Goal: Information Seeking & Learning: Learn about a topic

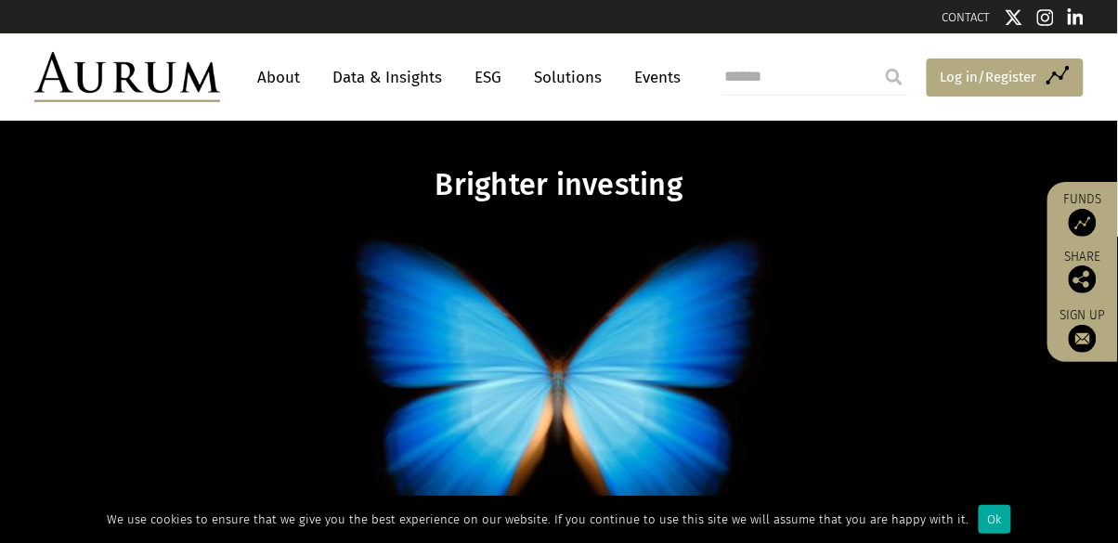
click at [1010, 85] on span "Log in/Register" at bounding box center [989, 77] width 97 height 22
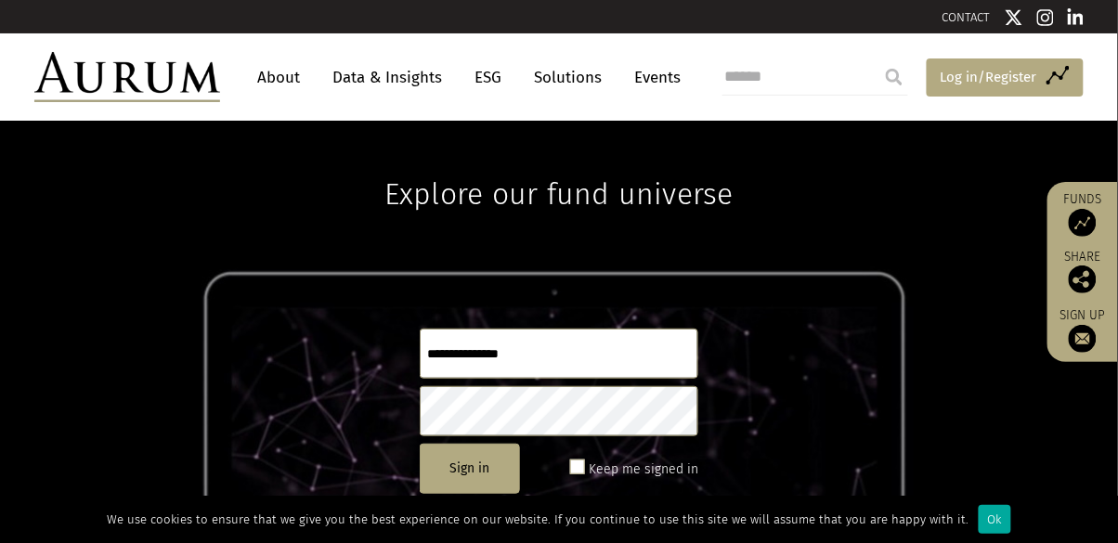
click at [991, 78] on span "Log in/Register" at bounding box center [989, 77] width 97 height 22
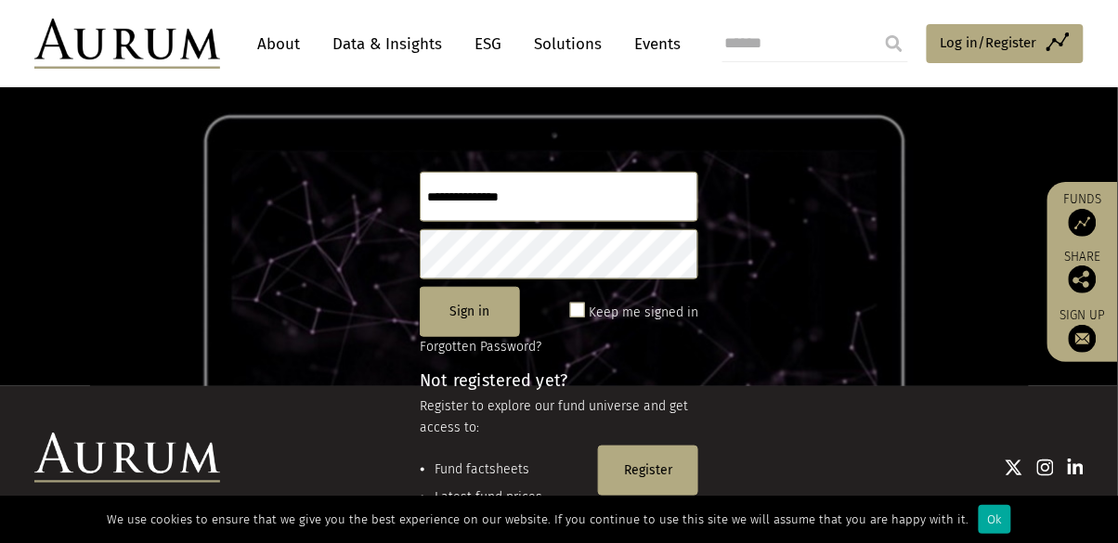
scroll to position [171, 0]
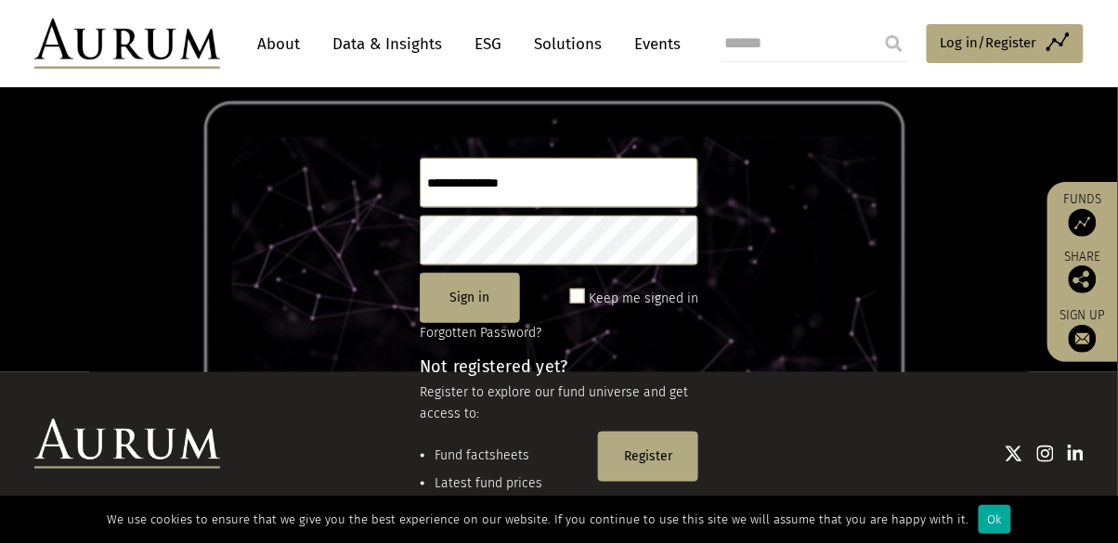
click at [598, 186] on input "text" at bounding box center [559, 183] width 279 height 50
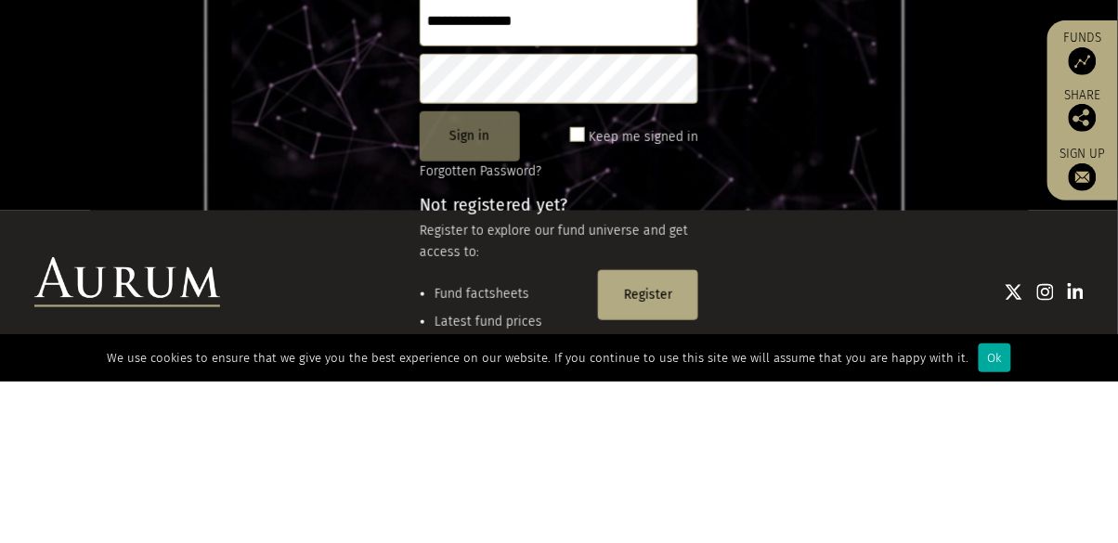
click at [501, 309] on button "Sign in" at bounding box center [470, 298] width 100 height 50
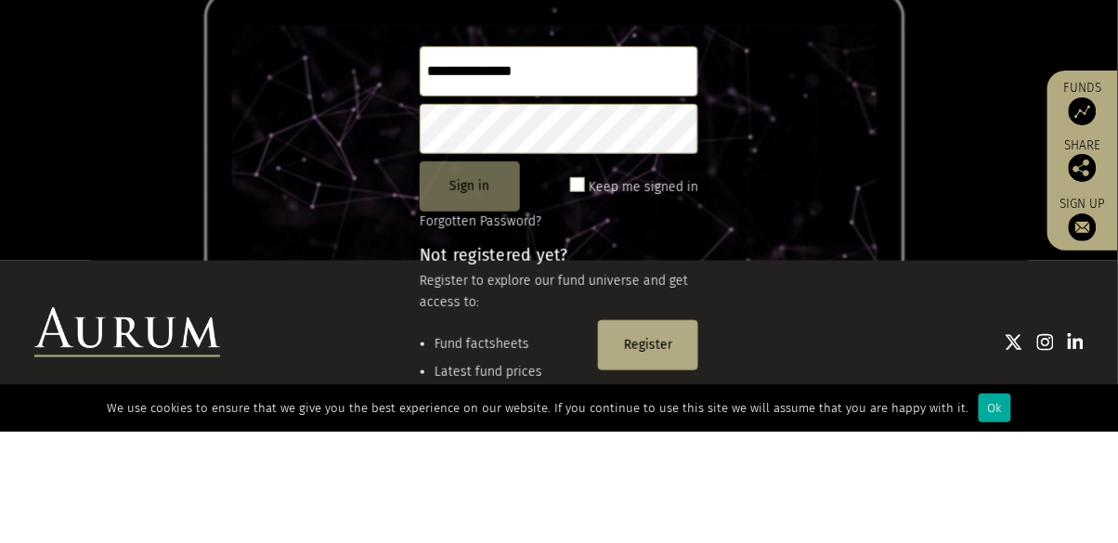
click at [495, 294] on button "Sign in" at bounding box center [470, 298] width 100 height 50
click at [478, 303] on button "Sign in" at bounding box center [470, 298] width 100 height 50
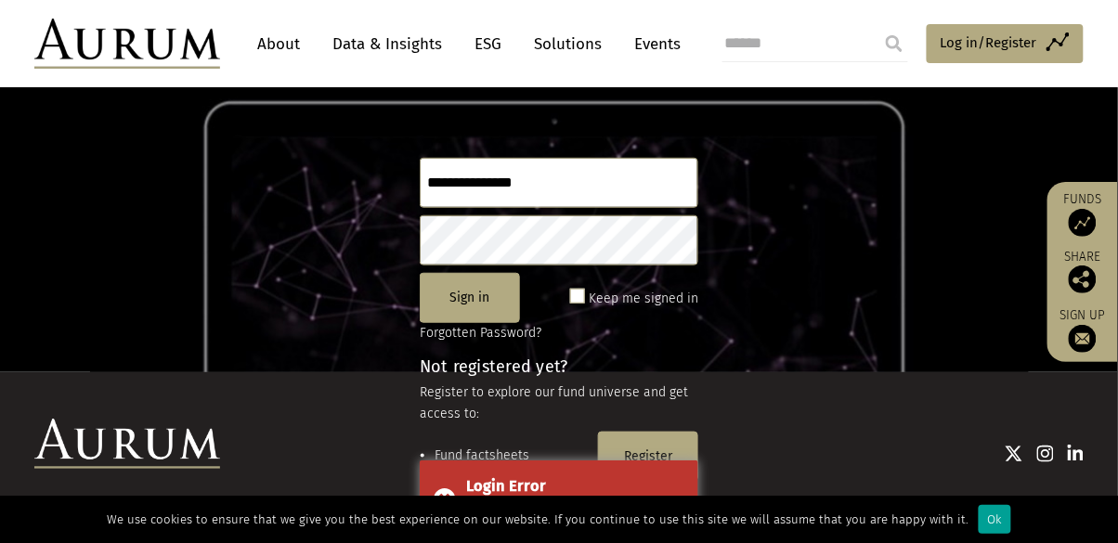
click at [995, 516] on div "Ok" at bounding box center [995, 519] width 33 height 29
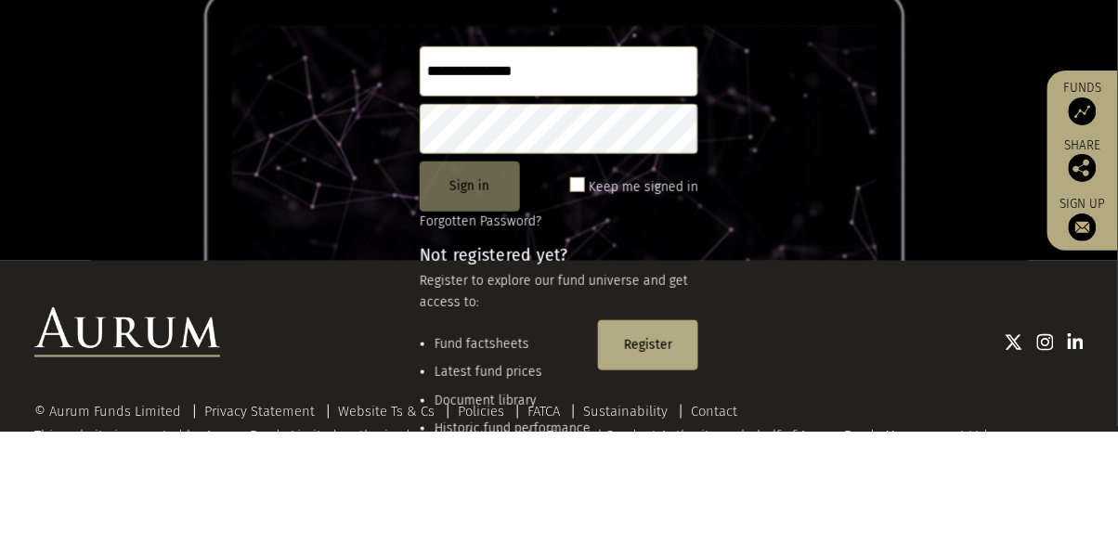
click at [471, 301] on button "Sign in" at bounding box center [470, 298] width 100 height 50
click at [490, 305] on button "Sign in" at bounding box center [470, 298] width 100 height 50
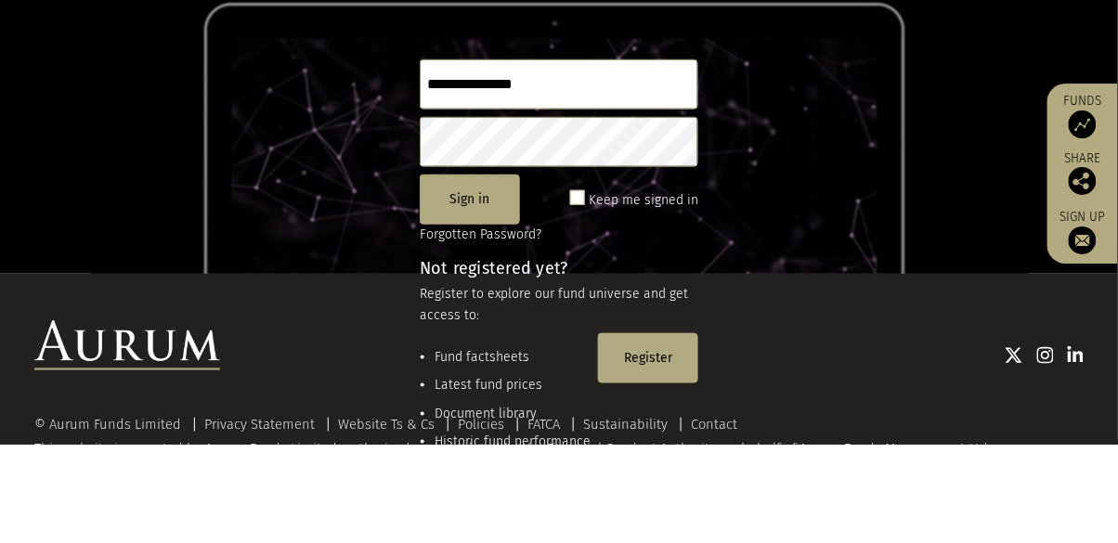
click at [631, 187] on input "**********" at bounding box center [559, 183] width 279 height 50
type input "*****"
click at [488, 284] on button "Sign in" at bounding box center [470, 298] width 100 height 50
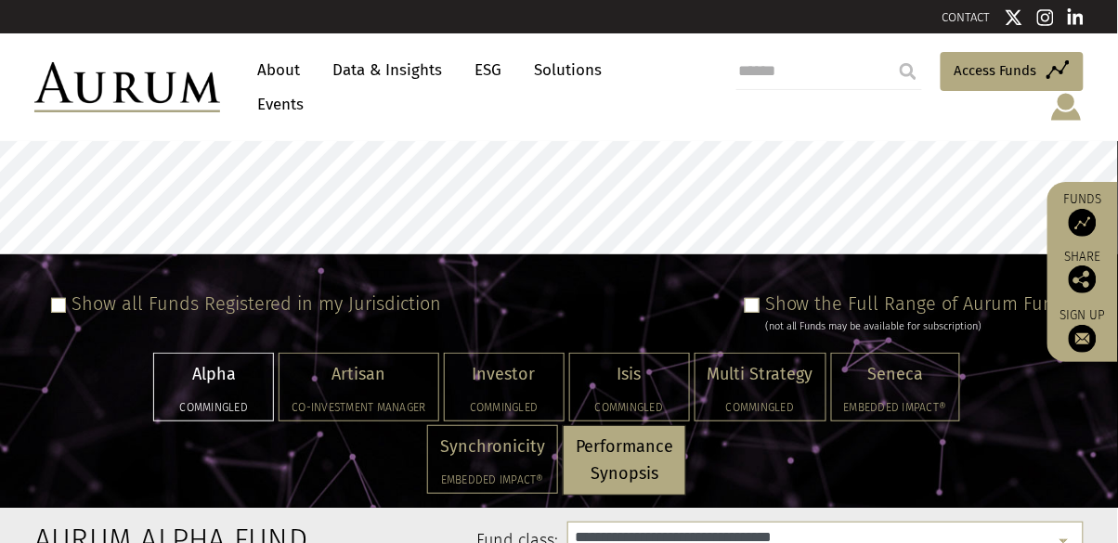
select select "**********"
click at [644, 368] on div "Isis Commingled" at bounding box center [629, 387] width 119 height 67
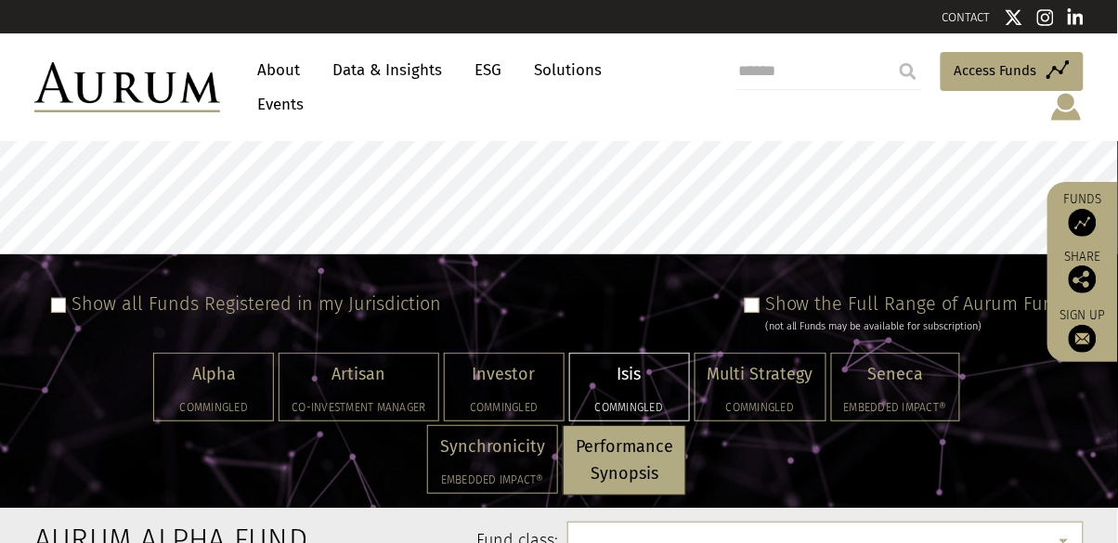
select select "**********"
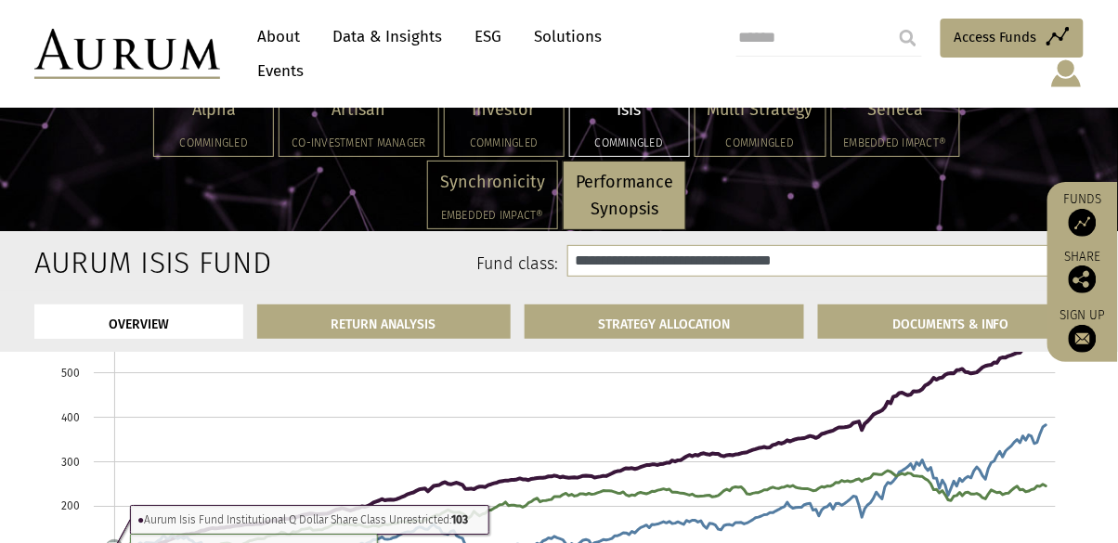
scroll to position [1105, 0]
click at [1008, 542] on rect at bounding box center [559, 469] width 1012 height 390
click at [1010, 542] on rect at bounding box center [559, 469] width 1012 height 390
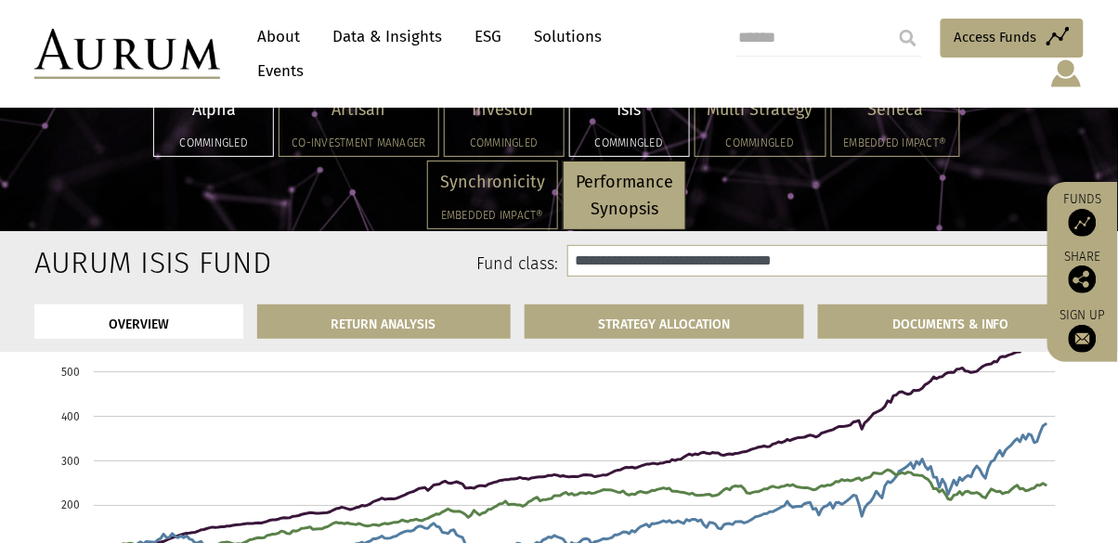
click at [215, 128] on div "Alpha Commingled" at bounding box center [213, 122] width 119 height 67
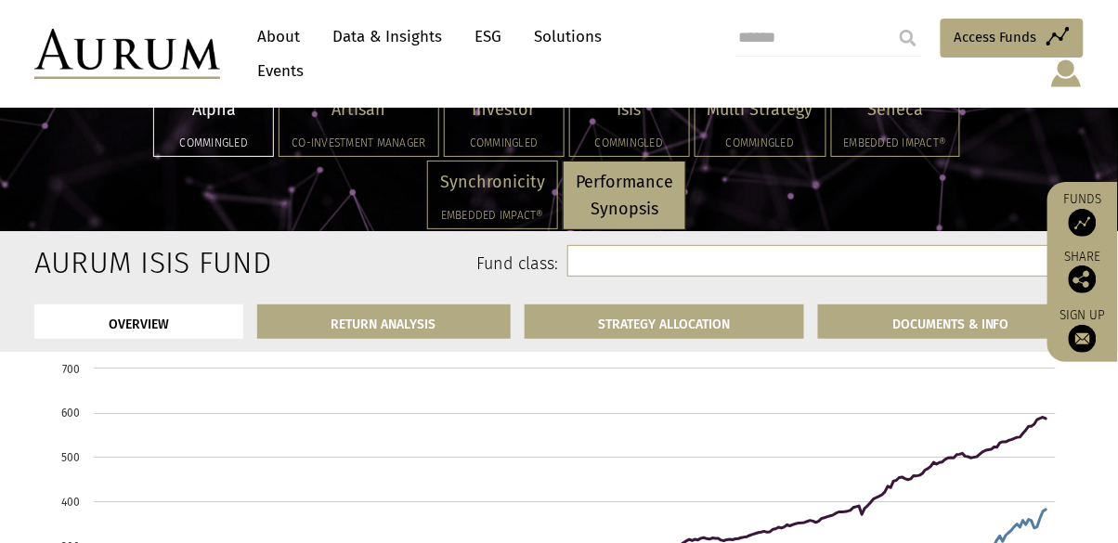
select select "**********"
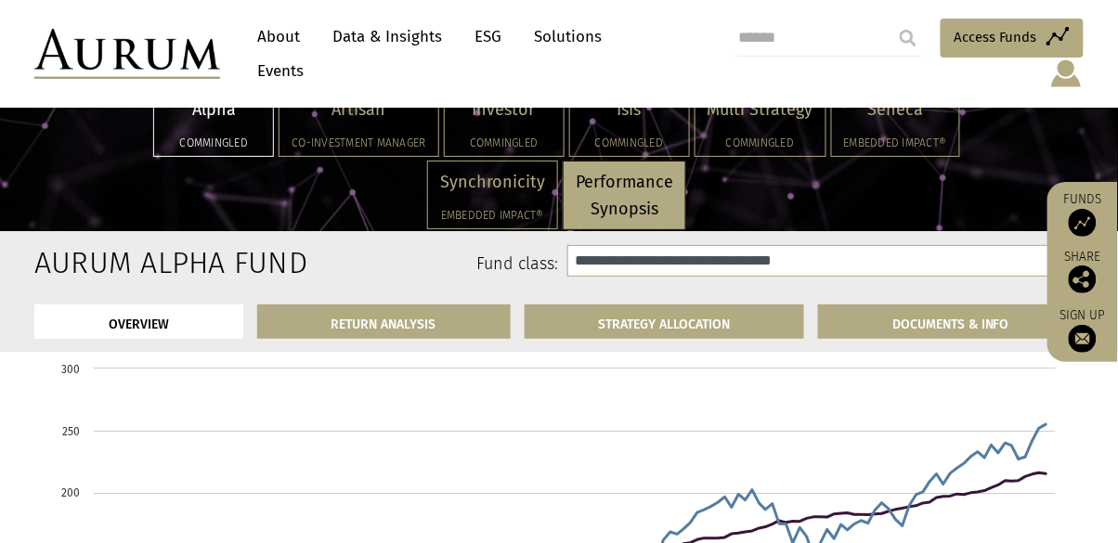
scroll to position [1070, 0]
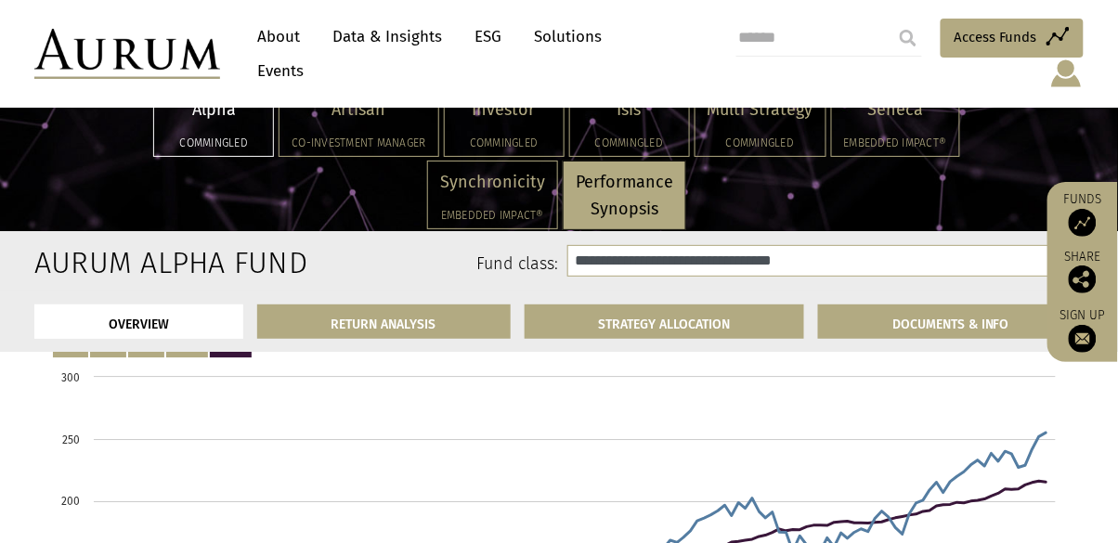
click at [1055, 159] on div "Alpha Commingled Artisan Co-investment Manager Investor Commingled Isis Comming…" at bounding box center [559, 161] width 1090 height 146
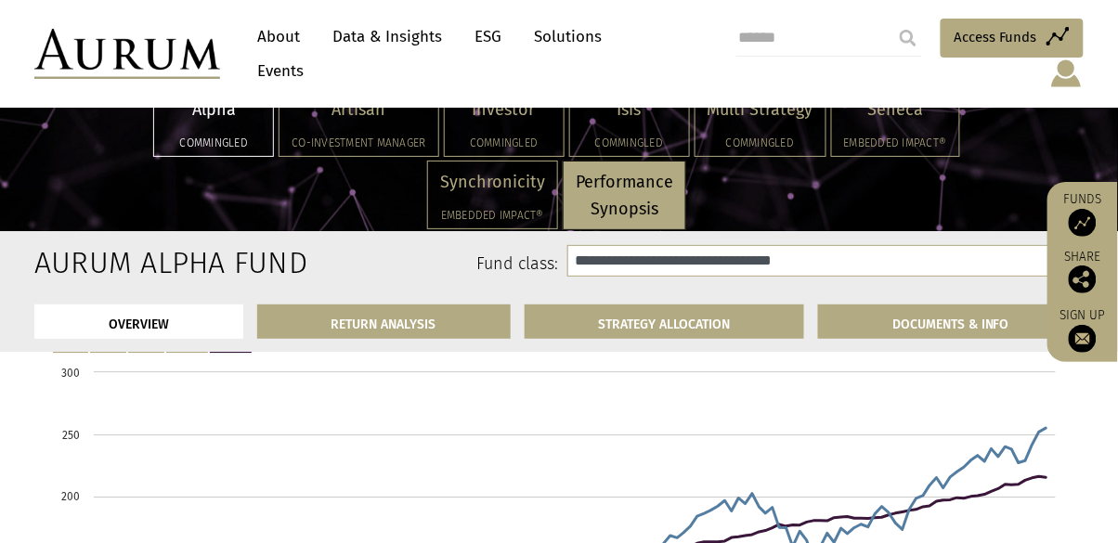
scroll to position [1074, 0]
click at [37, 178] on div "Alpha Commingled Artisan Co-investment Manager Investor Commingled Isis Comming…" at bounding box center [505, 161] width 982 height 146
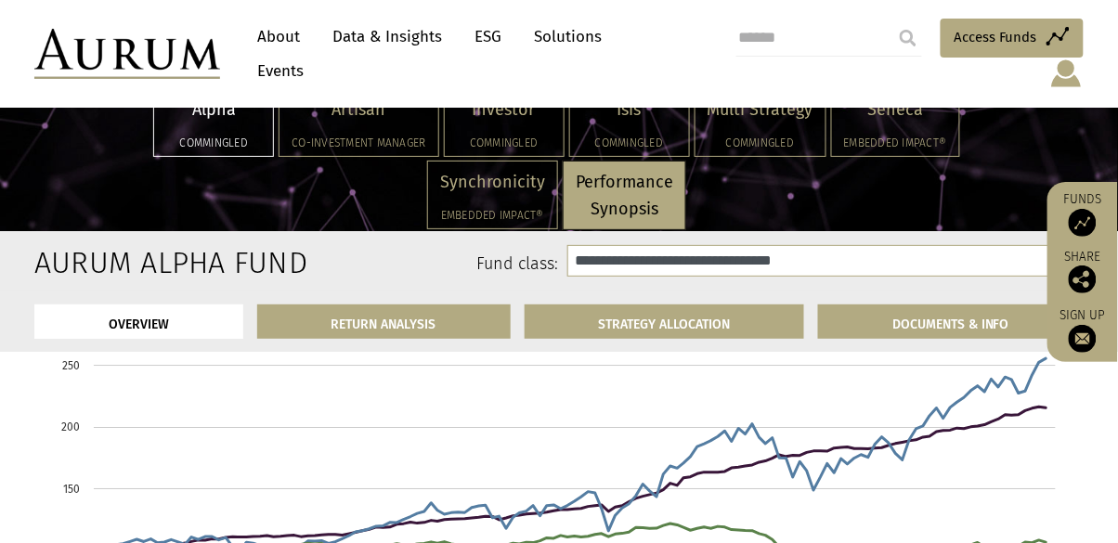
scroll to position [1144, 0]
click at [475, 210] on h5 "Embedded Impact®" at bounding box center [492, 215] width 105 height 11
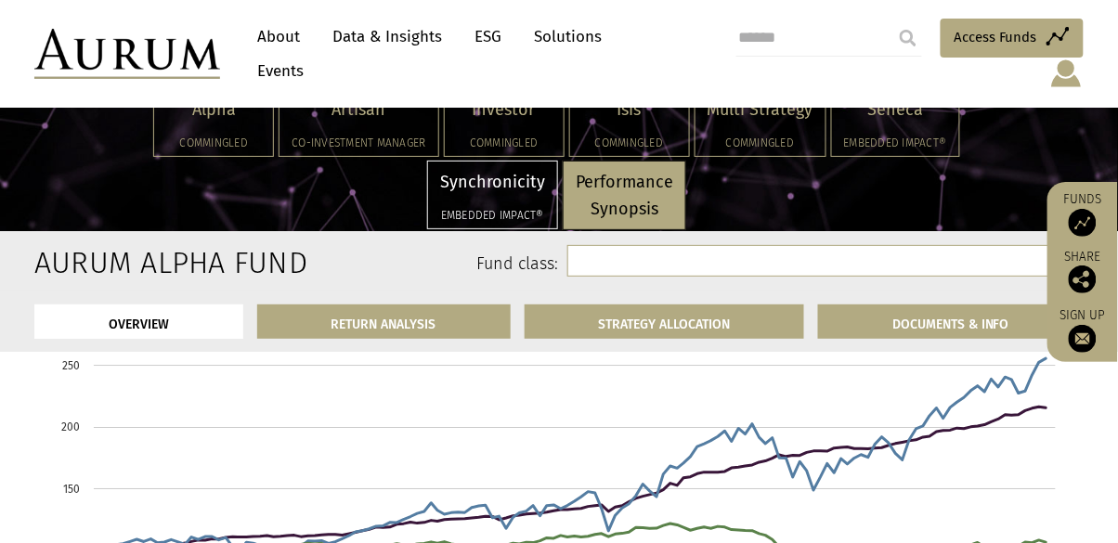
select select "**********"
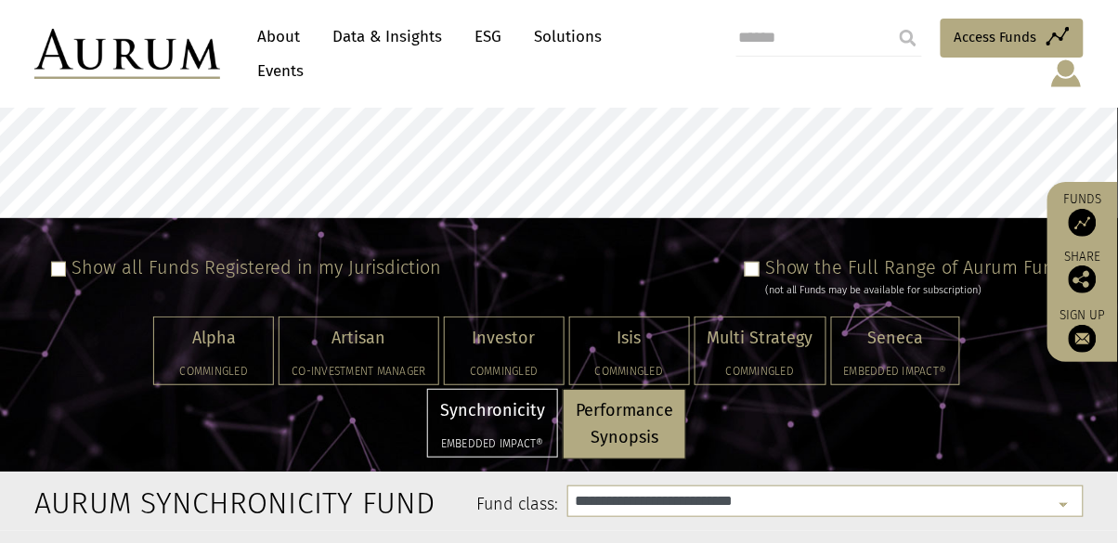
scroll to position [36, 0]
click at [352, 336] on div "Artisan Co-investment Manager" at bounding box center [359, 351] width 158 height 67
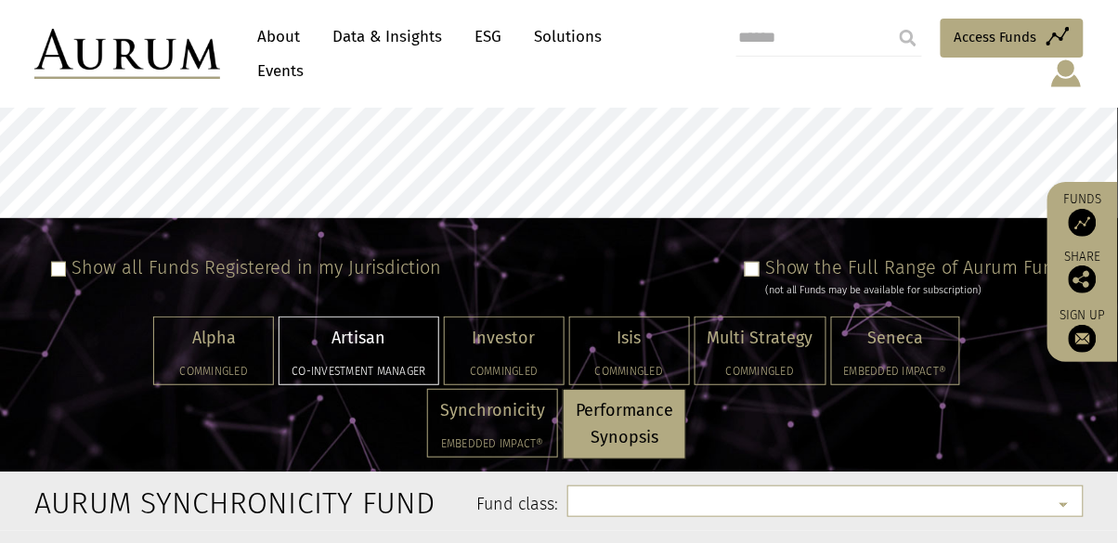
select select "**********"
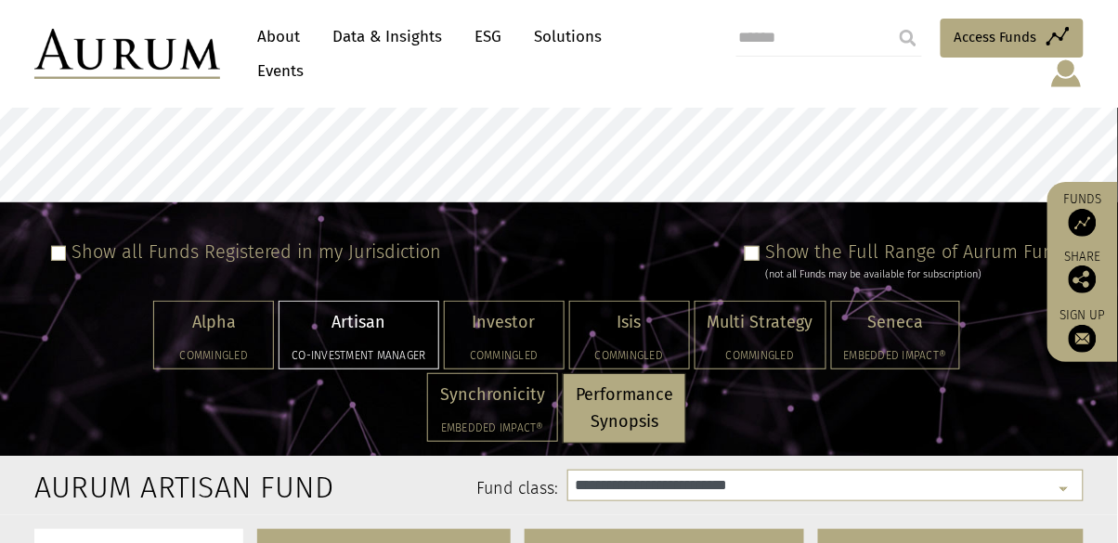
scroll to position [51, 0]
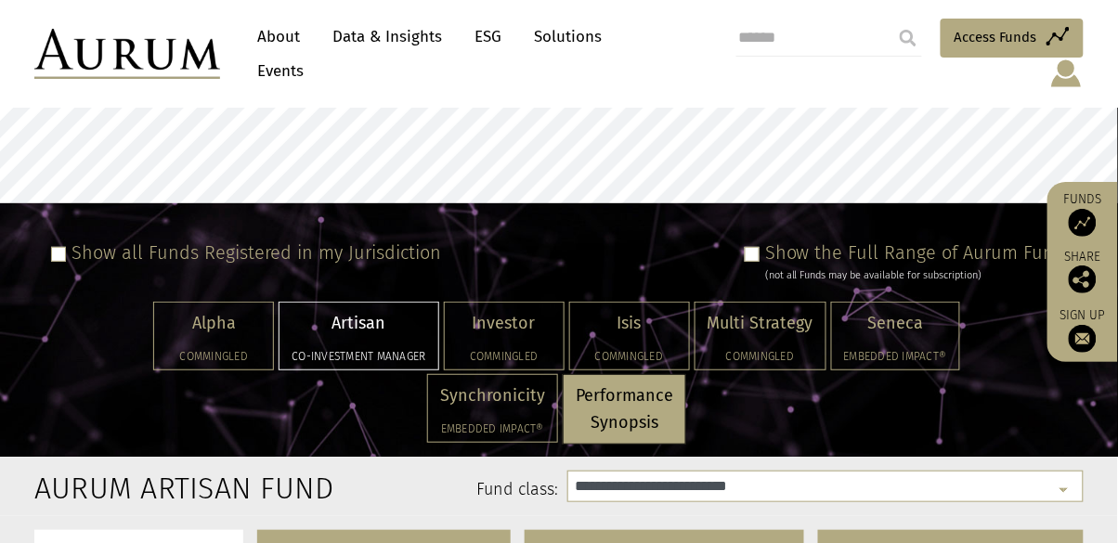
click at [760, 247] on span at bounding box center [752, 254] width 15 height 15
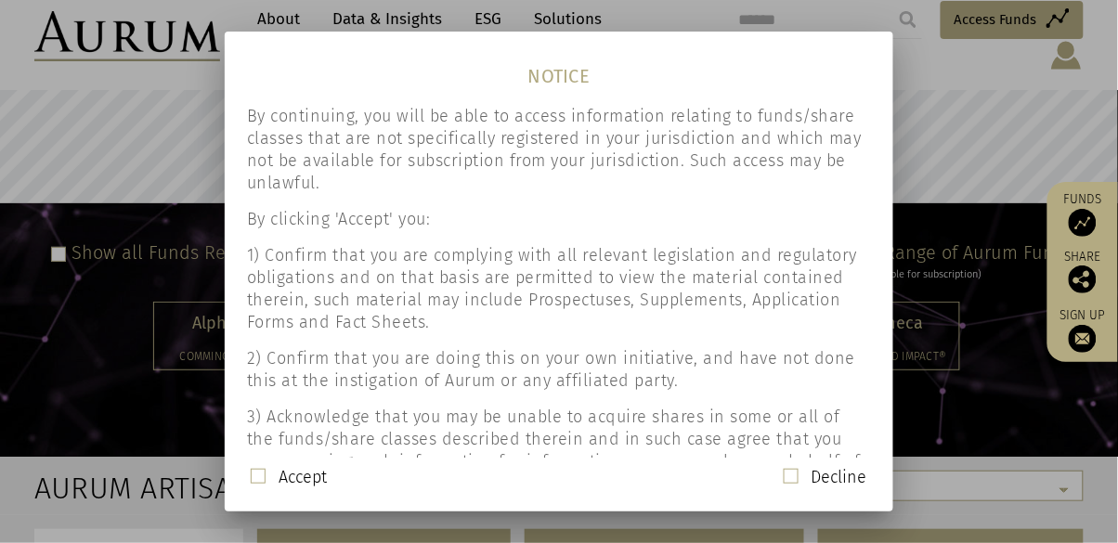
click at [258, 484] on span at bounding box center [258, 476] width 15 height 15
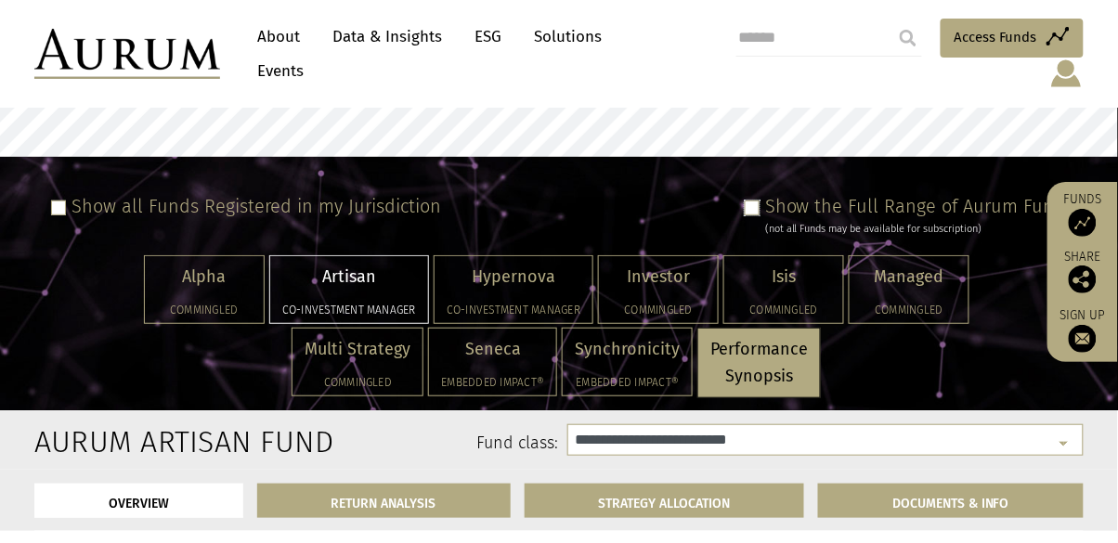
scroll to position [93, 0]
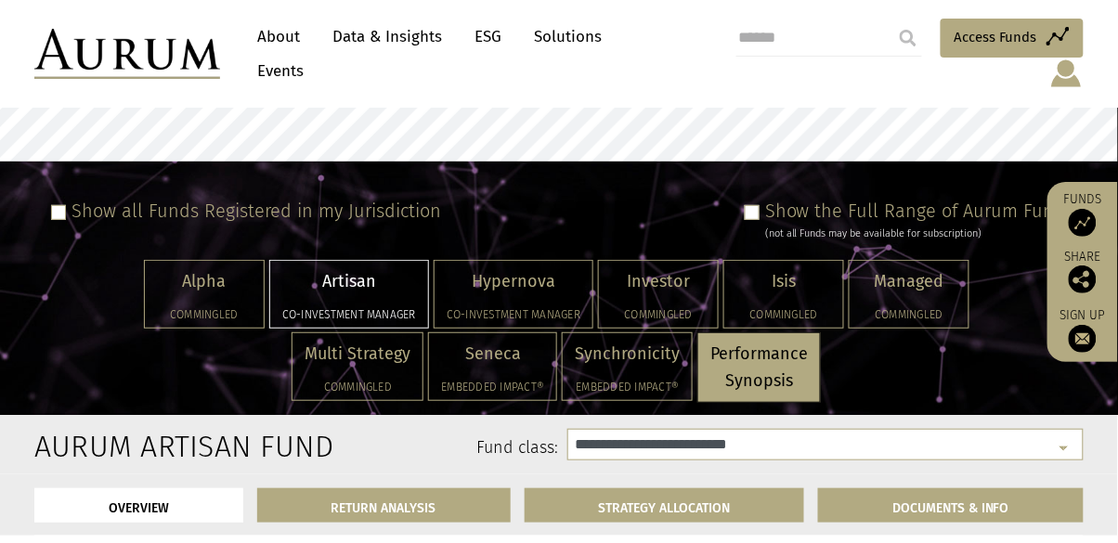
click at [60, 205] on span at bounding box center [58, 212] width 15 height 15
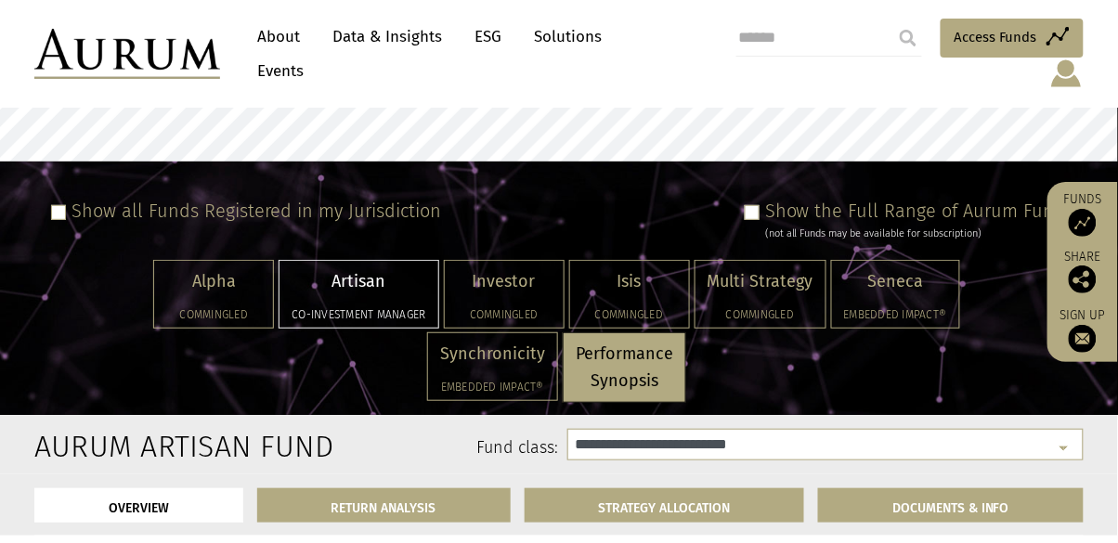
click at [54, 205] on span at bounding box center [58, 212] width 15 height 15
click at [758, 205] on span at bounding box center [752, 212] width 15 height 15
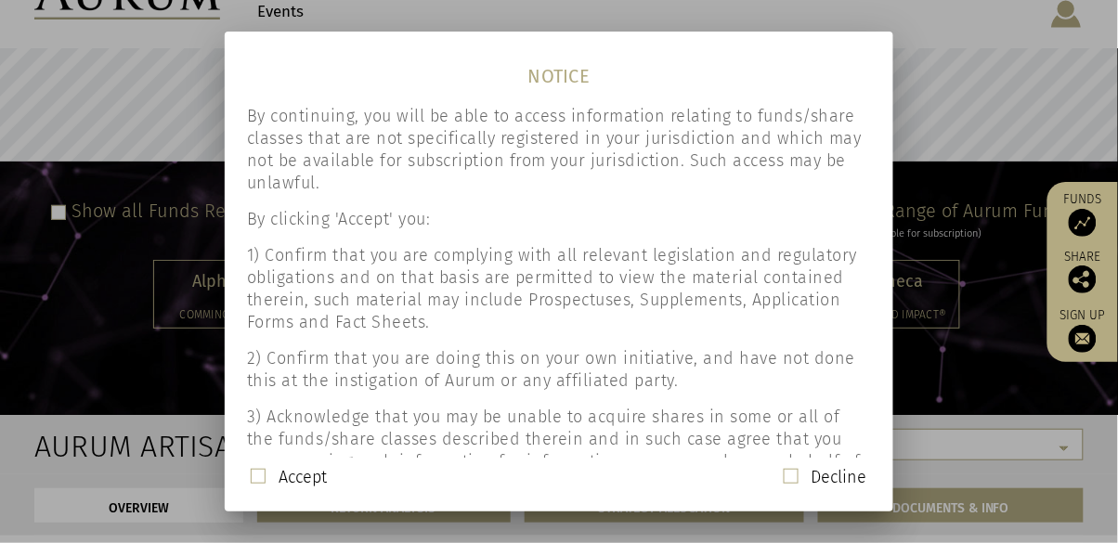
click at [254, 484] on span at bounding box center [258, 476] width 15 height 15
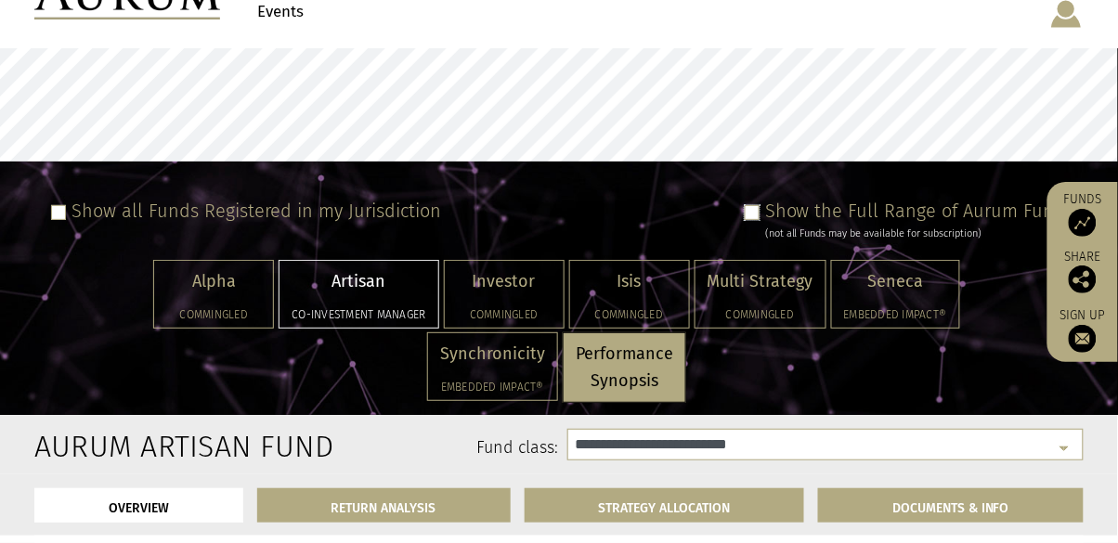
scroll to position [93, 0]
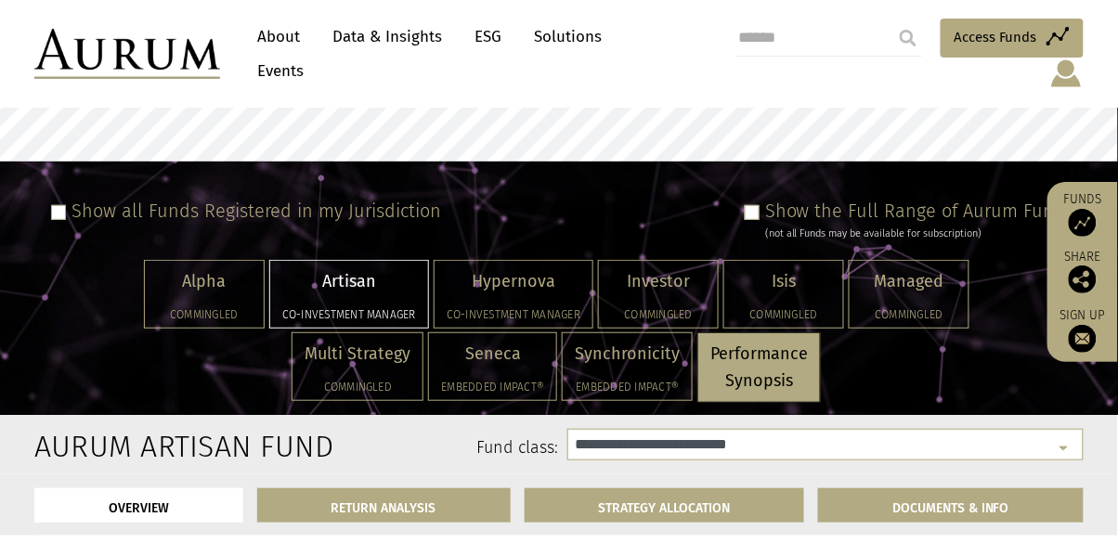
click at [61, 205] on span at bounding box center [58, 212] width 15 height 15
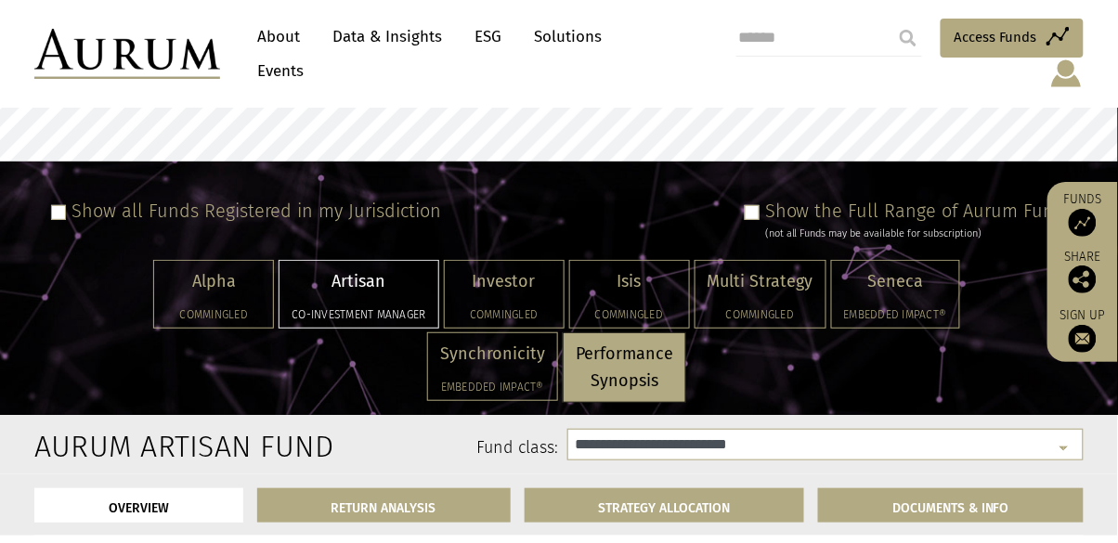
click at [76, 200] on label "Show all Funds Registered in my Jurisdiction" at bounding box center [257, 211] width 370 height 22
click at [61, 205] on span at bounding box center [58, 212] width 15 height 15
click at [760, 205] on span at bounding box center [752, 212] width 15 height 15
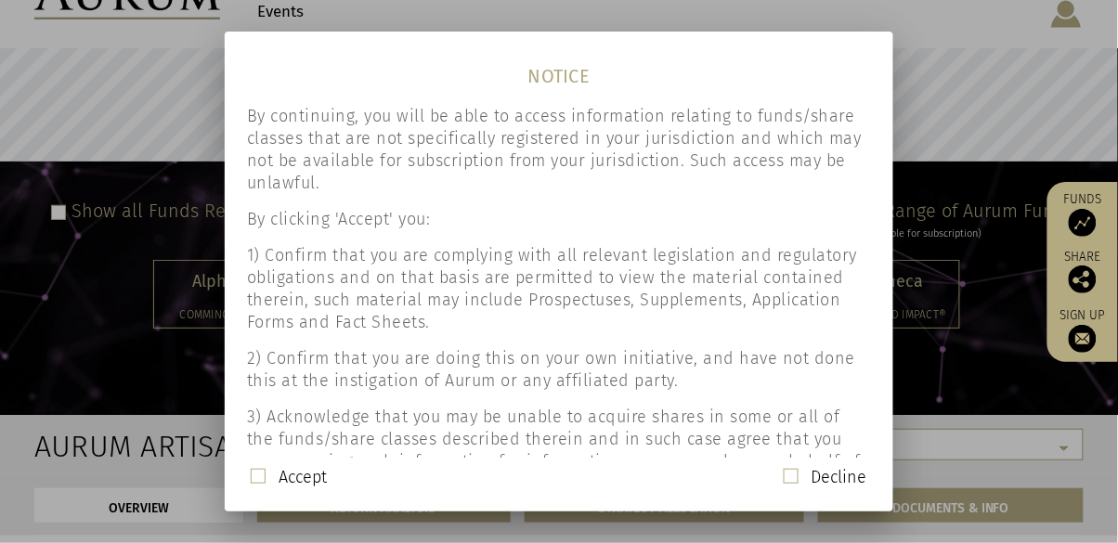
click at [254, 484] on span at bounding box center [258, 476] width 15 height 15
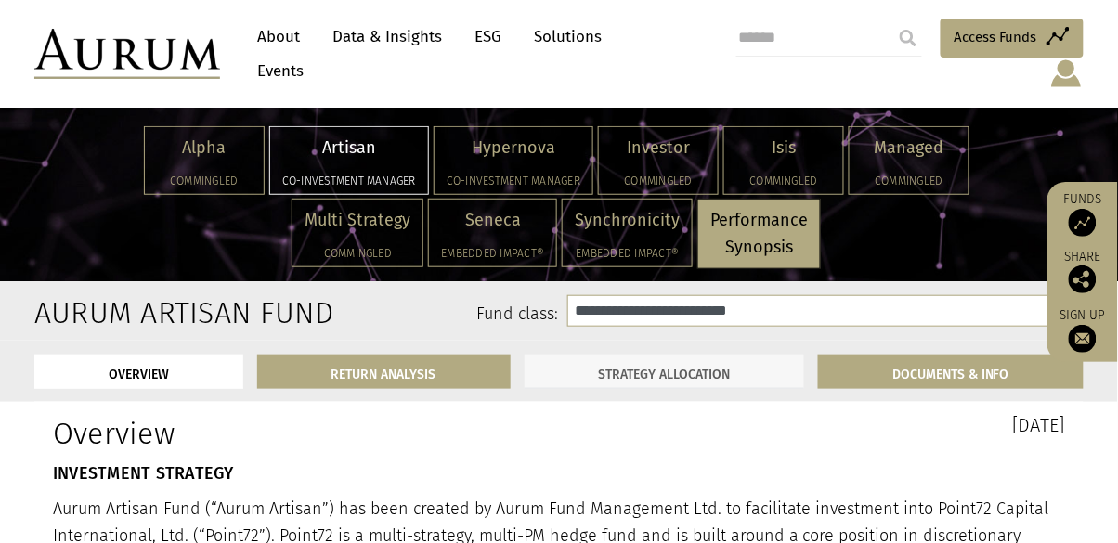
click at [727, 355] on link "STRATEGY ALLOCATION" at bounding box center [665, 372] width 280 height 34
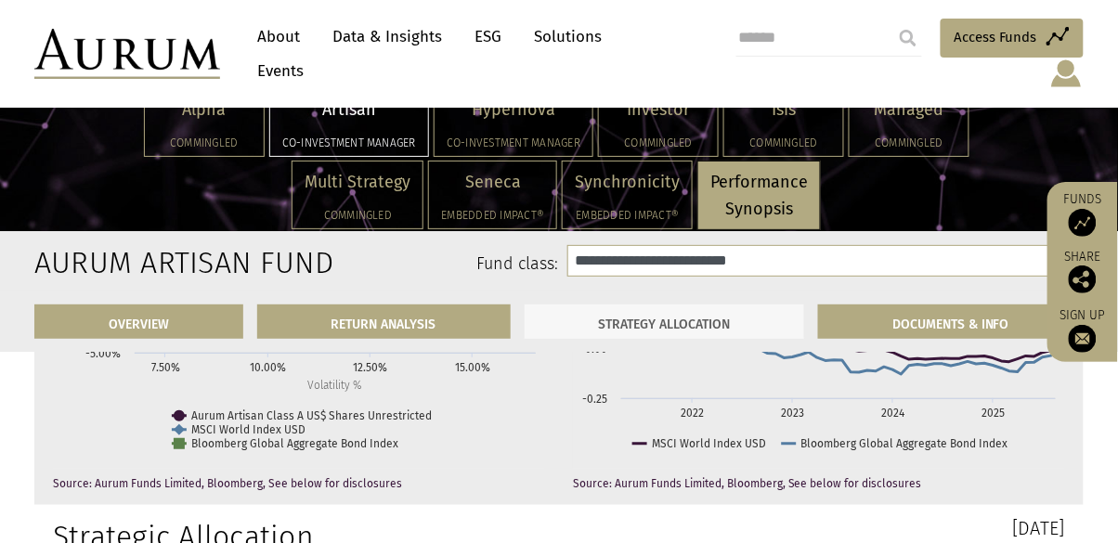
scroll to position [4661, 0]
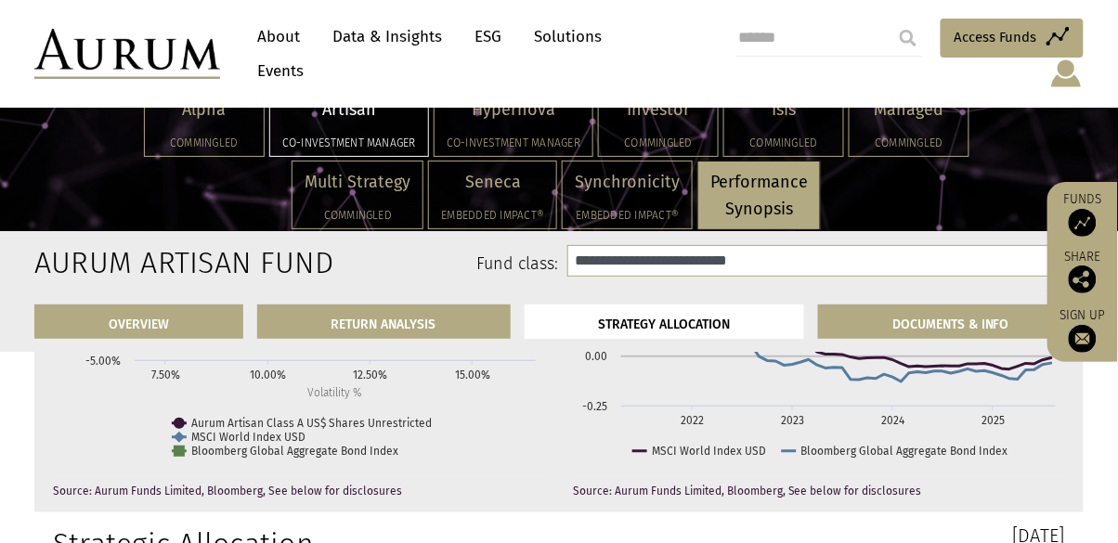
click at [331, 134] on div "Artisan Co-investment Manager" at bounding box center [349, 122] width 158 height 67
click at [208, 123] on div "Alpha Commingled" at bounding box center [204, 122] width 119 height 67
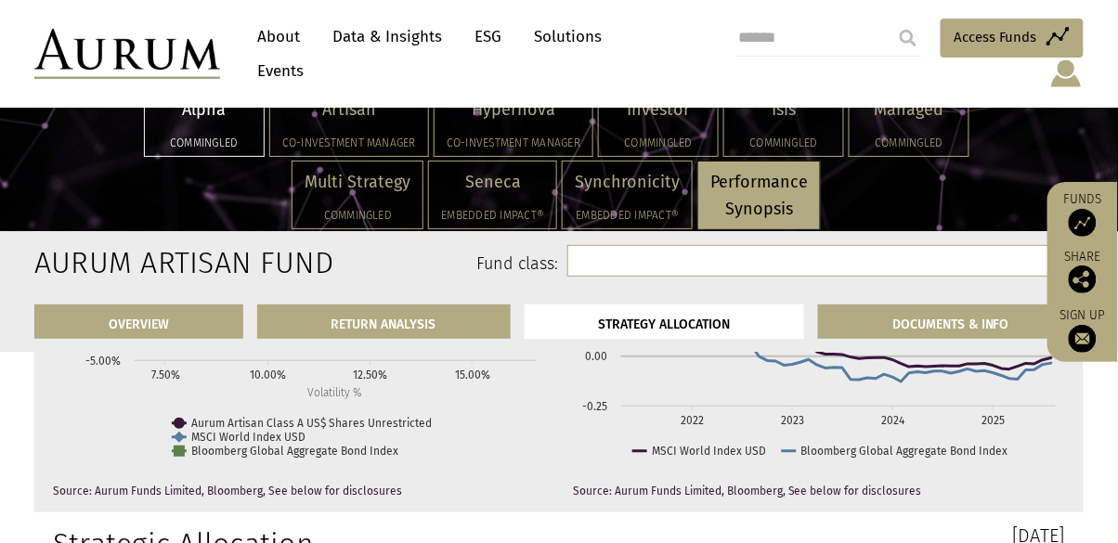
scroll to position [5237, 0]
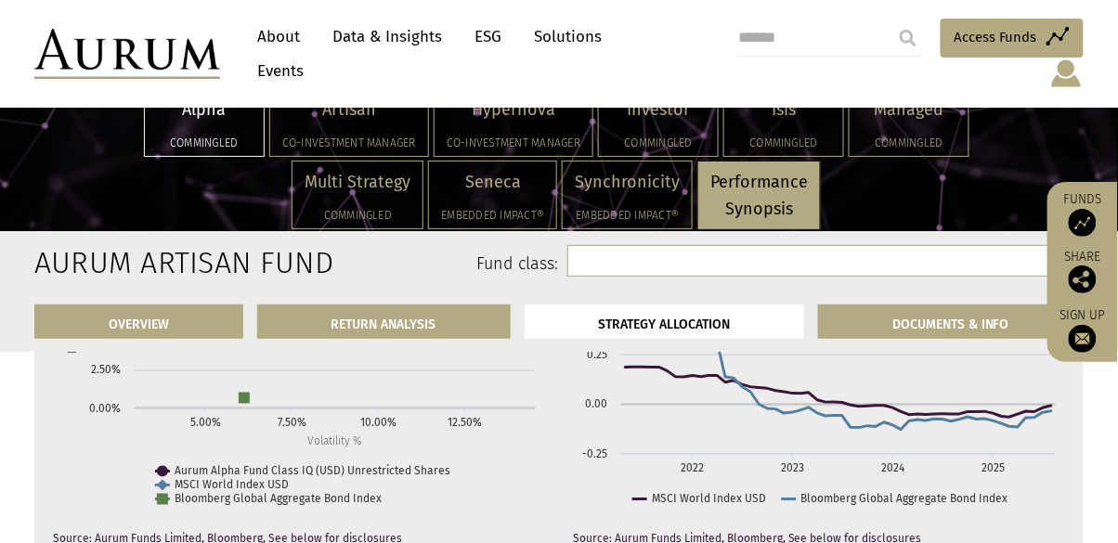
select select "**********"
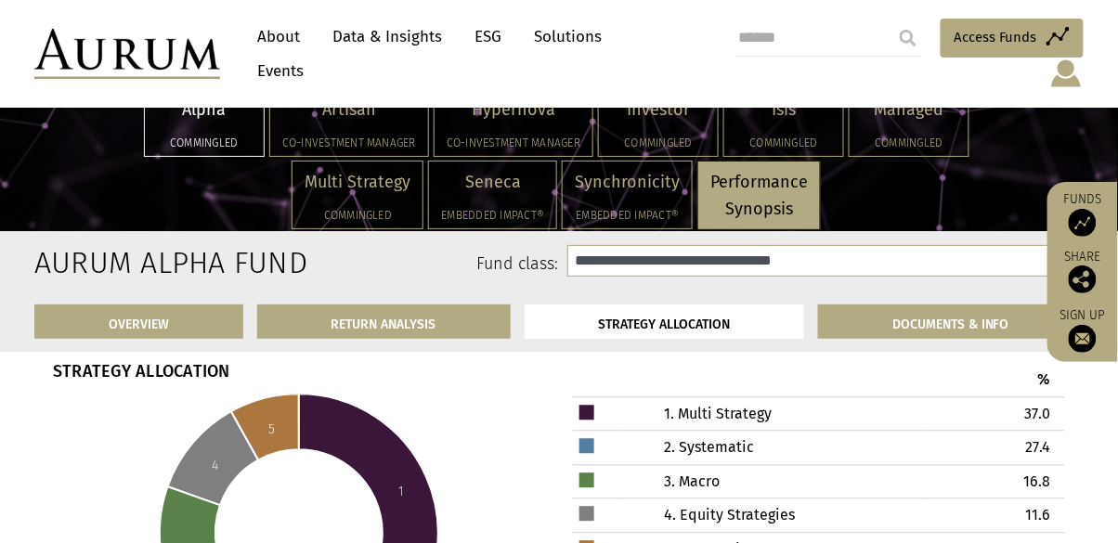
scroll to position [5515, 0]
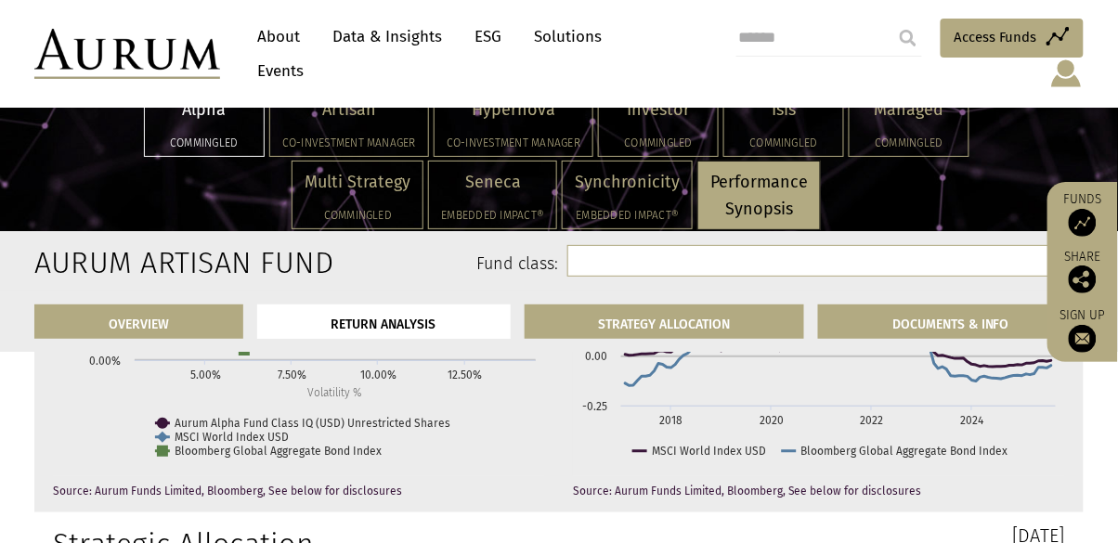
select select "**********"
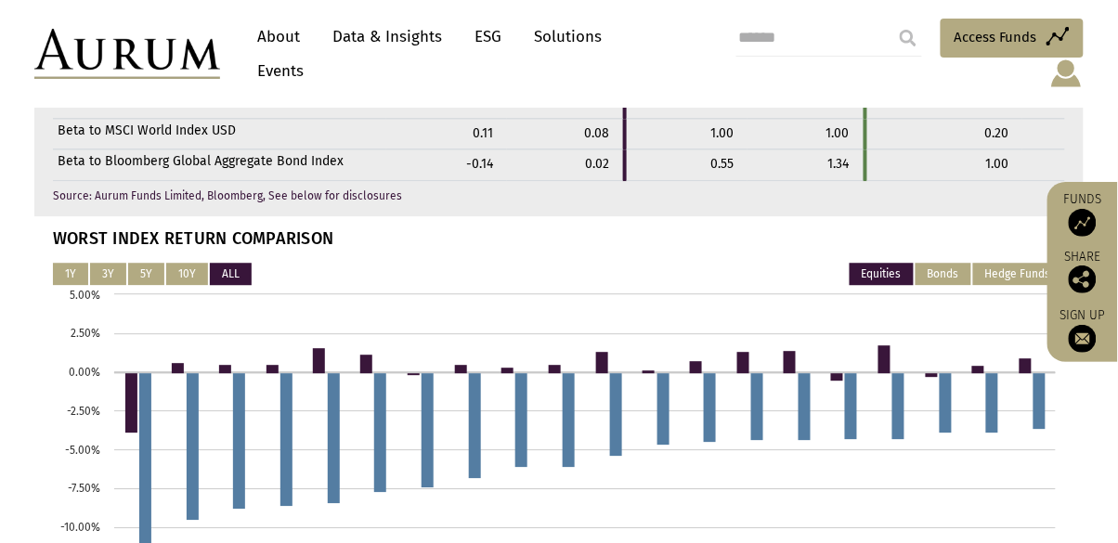
select select
